Goal: Participate in discussion: Engage in conversation with other users on a specific topic

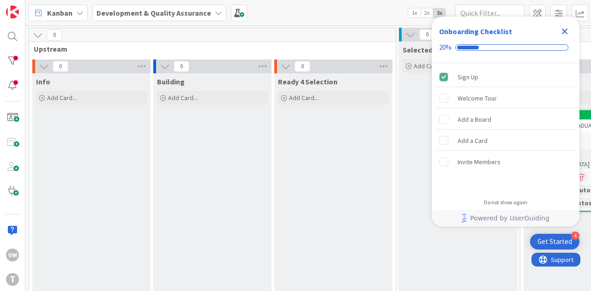
click at [566, 35] on icon "Close Checklist" at bounding box center [564, 31] width 11 height 11
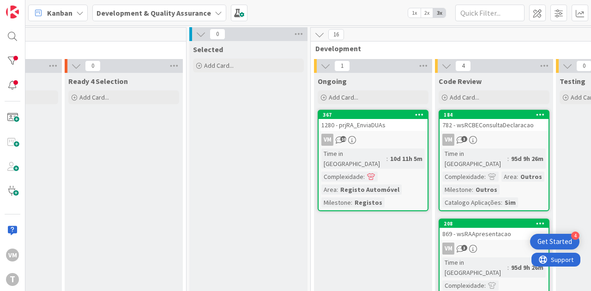
scroll to position [0, 209]
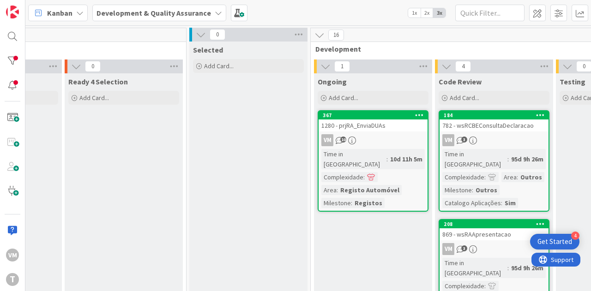
click at [377, 129] on div "1280 - prjRA_EnviaDUAs" at bounding box center [372, 125] width 109 height 12
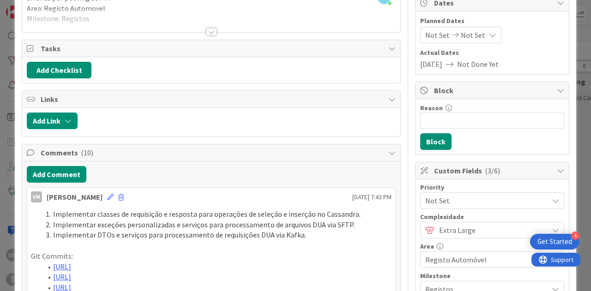
scroll to position [185, 0]
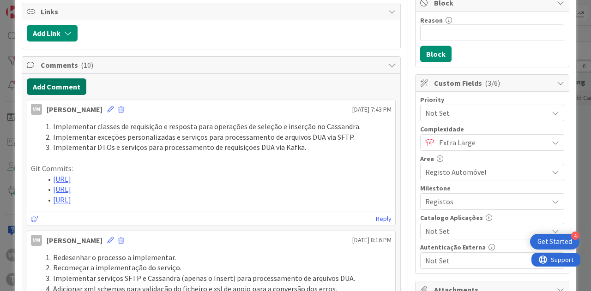
click at [47, 80] on button "Add Comment" at bounding box center [57, 86] width 60 height 17
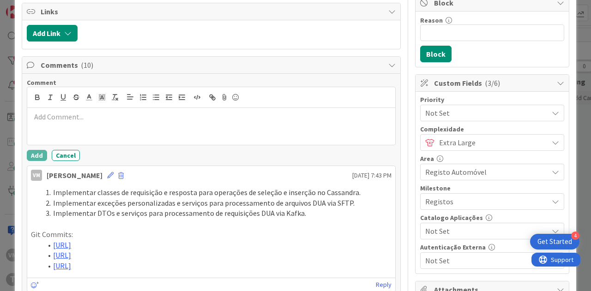
click at [101, 115] on p at bounding box center [211, 117] width 360 height 11
click at [140, 96] on icon "button" at bounding box center [140, 96] width 1 height 1
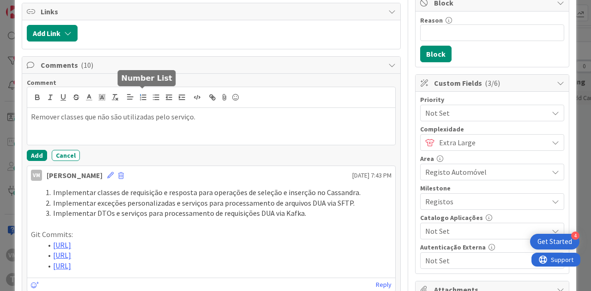
click at [142, 97] on line "button" at bounding box center [144, 97] width 4 height 0
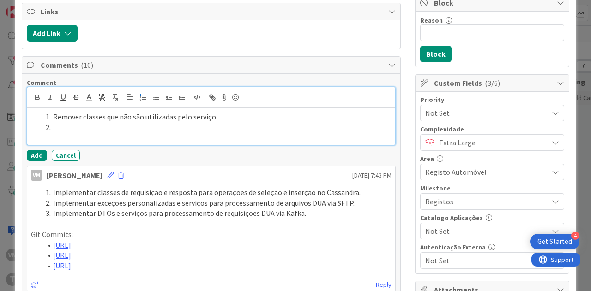
click at [109, 122] on li at bounding box center [216, 127] width 349 height 11
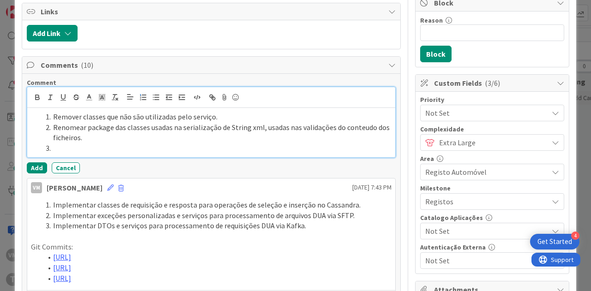
click at [78, 135] on li "Renomear package das classes usadas na serialização de String xml, usadas nas v…" at bounding box center [216, 132] width 349 height 21
click at [77, 143] on li at bounding box center [216, 148] width 349 height 11
paste div
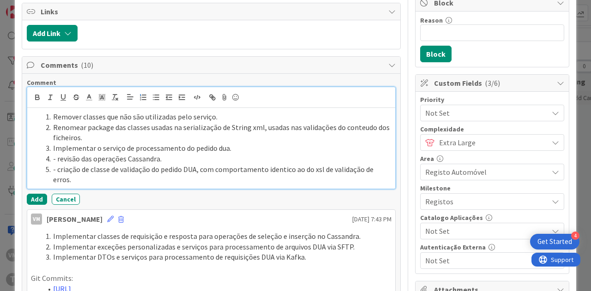
click at [56, 156] on li "- revisão das operações Cassandra." at bounding box center [216, 159] width 349 height 11
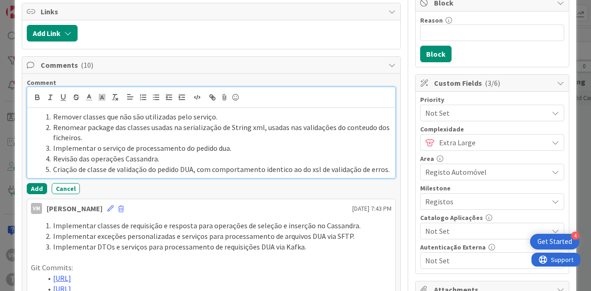
click at [277, 167] on li "Criação de classe de validação do pedido DUA, com comportamento identico ao do …" at bounding box center [216, 169] width 349 height 11
click at [0, 0] on lt-span "id ê ntico" at bounding box center [0, 0] width 0 height 0
click at [110, 175] on li "Criação de classe de validação do pedido DUA, com comportamento idêntico ao do …" at bounding box center [216, 169] width 349 height 11
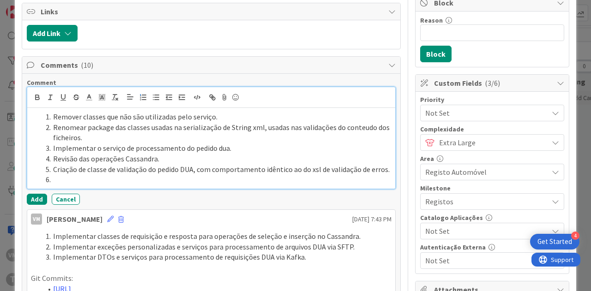
click at [61, 185] on li at bounding box center [216, 179] width 349 height 11
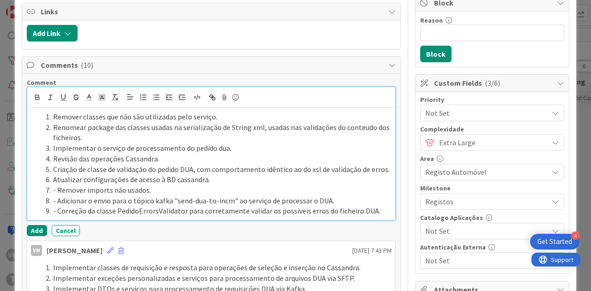
click at [57, 196] on li "- Remover imports não usados." at bounding box center [216, 190] width 349 height 11
click at [291, 216] on li "Correção da classe PedidoErrorsValidator para corretamente validar os possiveis…" at bounding box center [216, 211] width 349 height 11
click at [0, 0] on lt-span "poss í veis" at bounding box center [0, 0] width 0 height 0
click at [372, 216] on li "Correção da classe PedidoErrorsValidator para corretamente validar os possíveis…" at bounding box center [216, 211] width 349 height 11
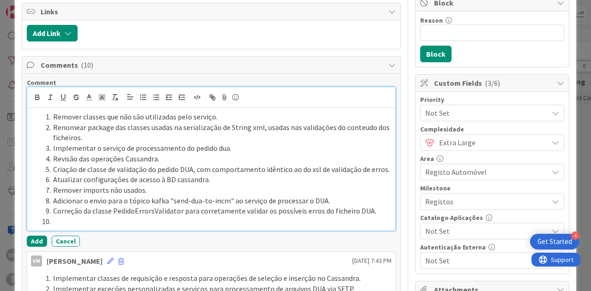
click at [91, 227] on li at bounding box center [216, 221] width 349 height 11
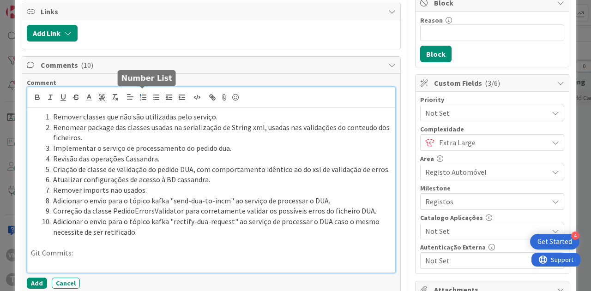
click at [144, 93] on icon "button" at bounding box center [143, 97] width 8 height 8
click at [113, 267] on li at bounding box center [216, 263] width 349 height 11
click at [147, 96] on button "button" at bounding box center [143, 97] width 13 height 11
click at [153, 94] on icon "button" at bounding box center [156, 97] width 8 height 8
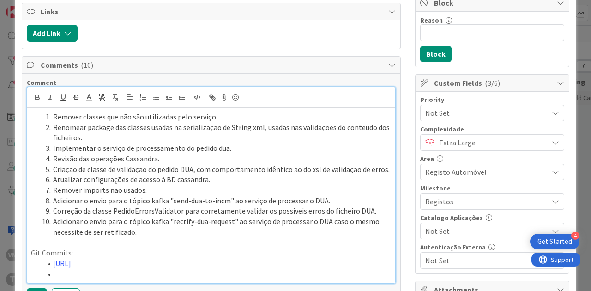
scroll to position [190, 0]
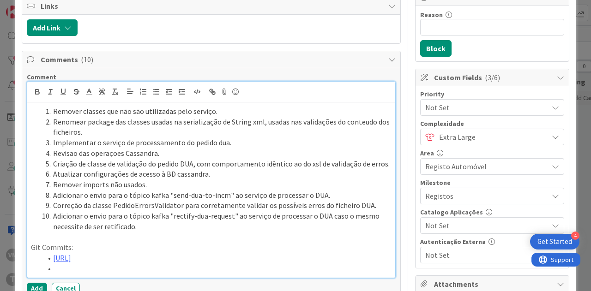
click at [172, 274] on li at bounding box center [216, 268] width 349 height 11
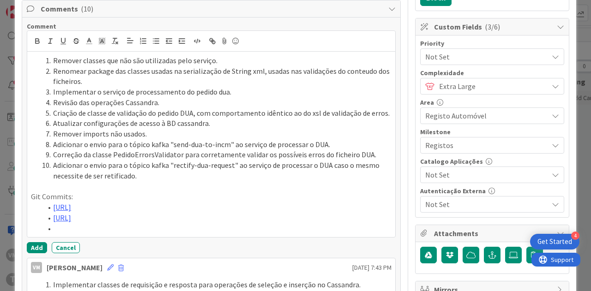
scroll to position [349, 0]
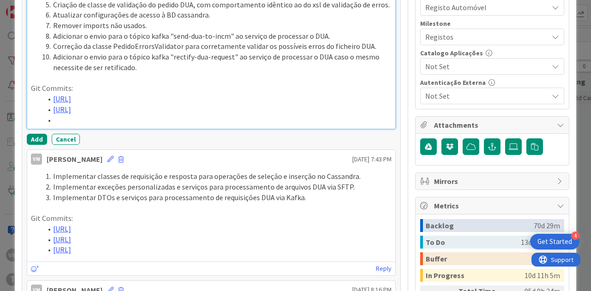
click at [85, 125] on li at bounding box center [216, 120] width 349 height 11
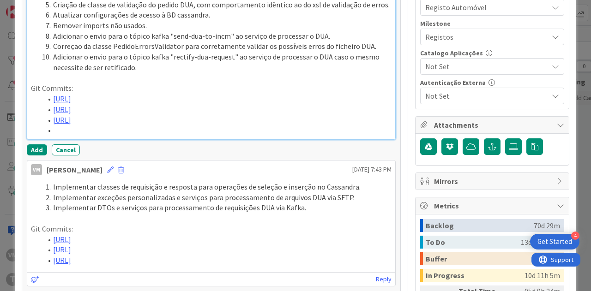
click at [79, 136] on li at bounding box center [216, 130] width 349 height 11
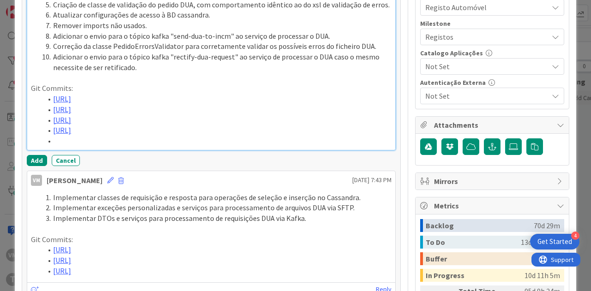
click at [73, 150] on div "Remover classes que não são utilizadas pelo serviço. Renomear package das class…" at bounding box center [211, 46] width 368 height 207
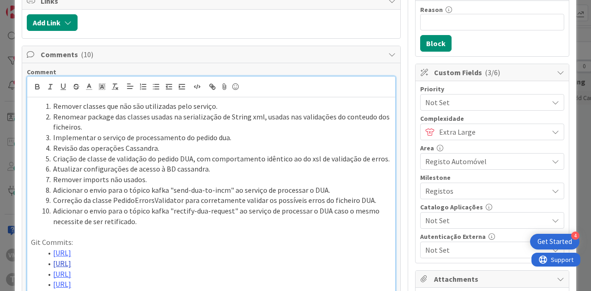
scroll to position [303, 0]
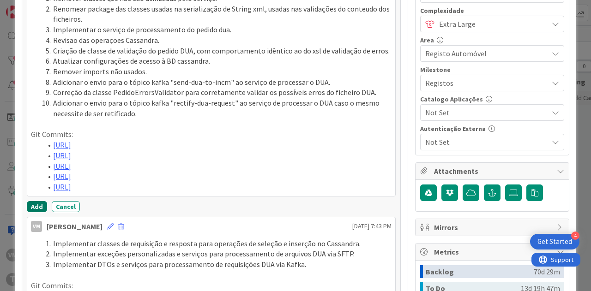
click at [30, 212] on button "Add" at bounding box center [37, 206] width 20 height 11
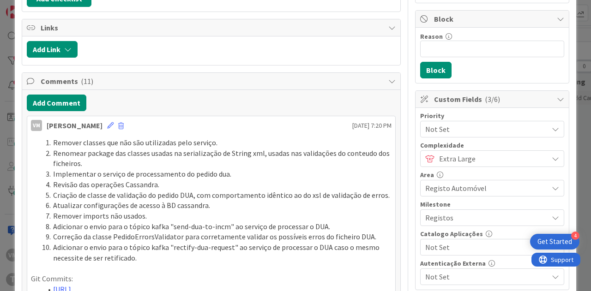
scroll to position [165, 0]
